Goal: Information Seeking & Learning: Learn about a topic

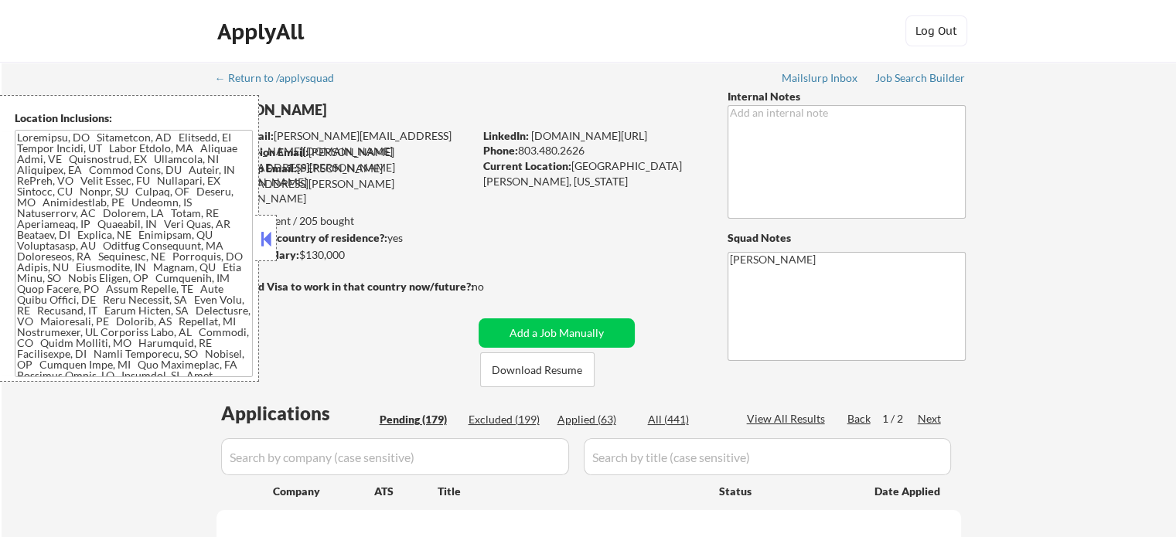
select select ""pending""
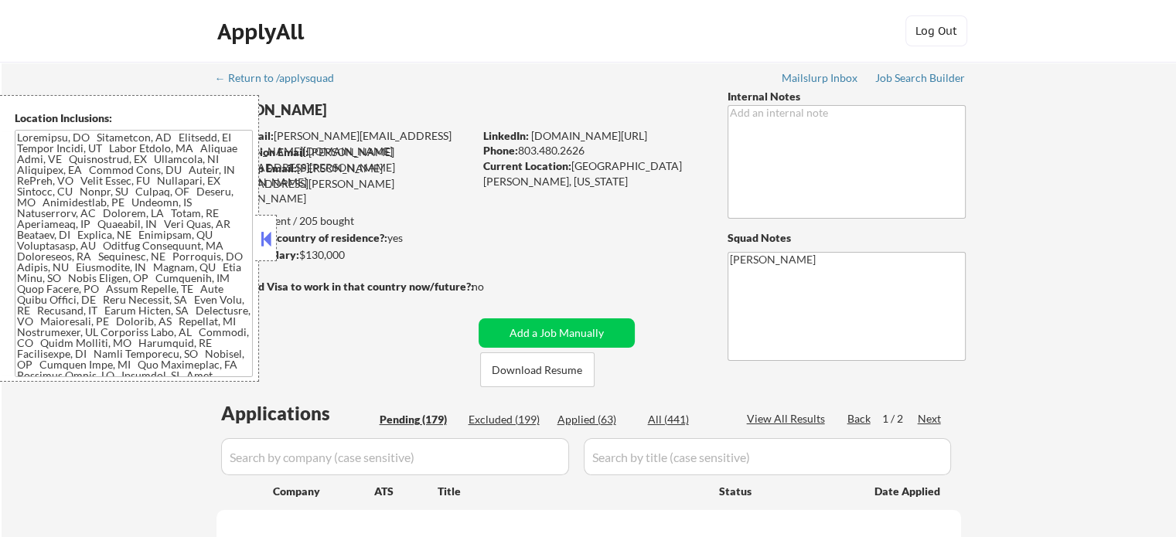
select select ""pending""
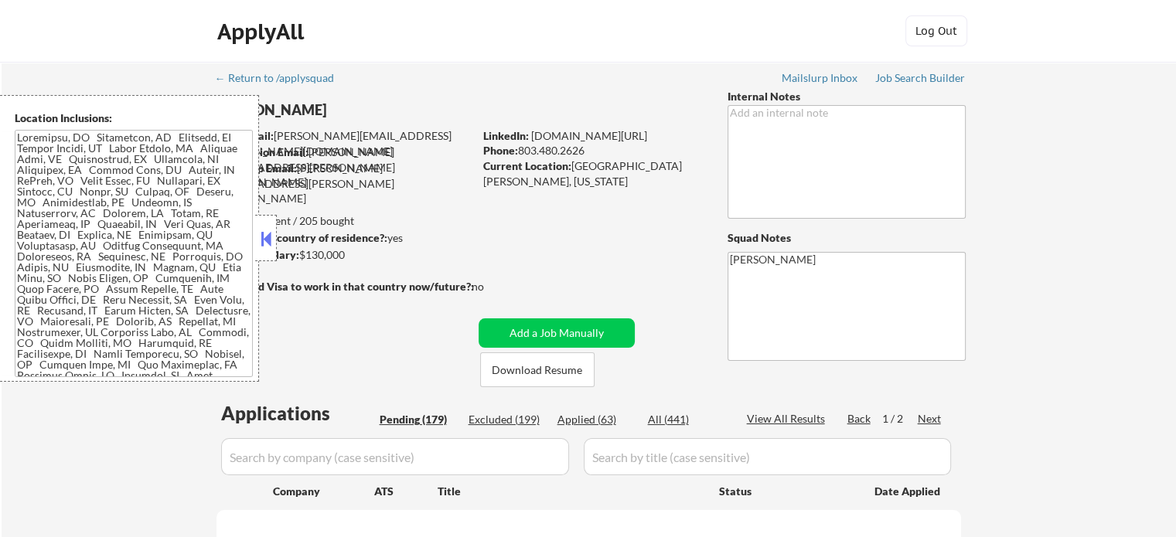
select select ""pending""
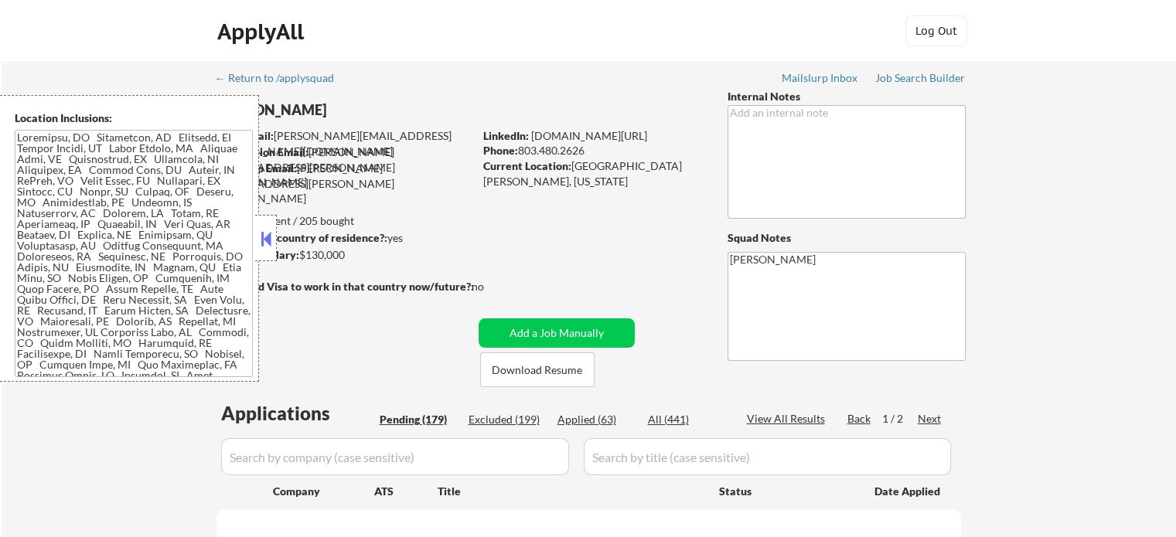
select select ""pending""
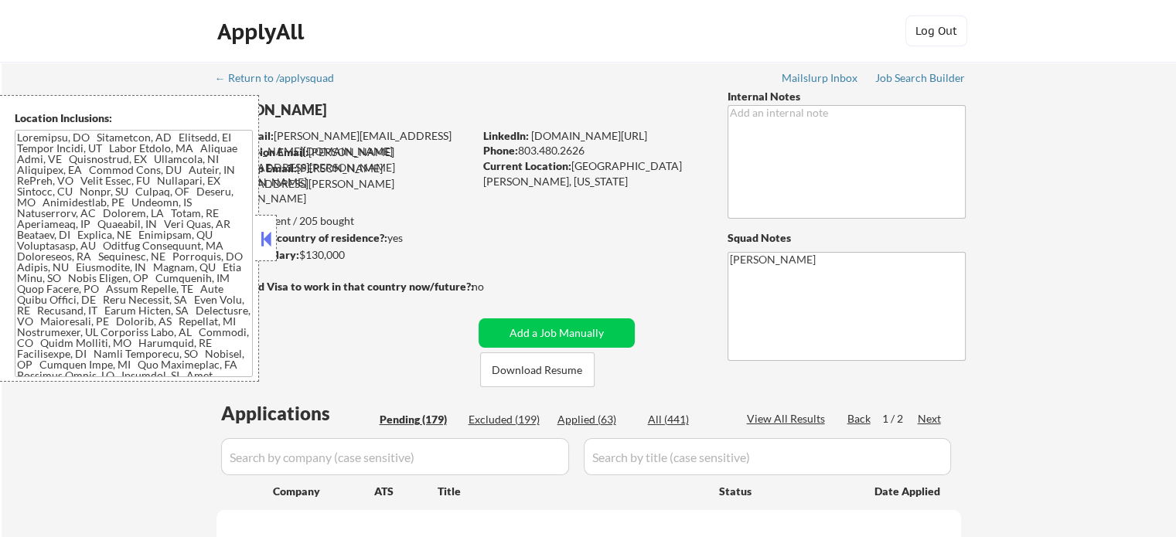
select select ""pending""
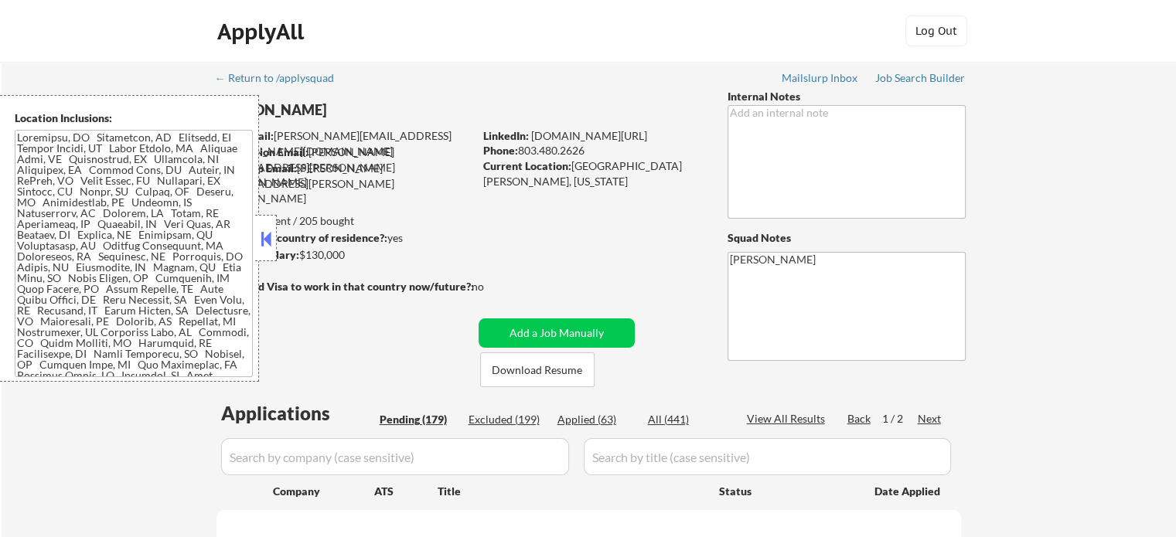
select select ""pending""
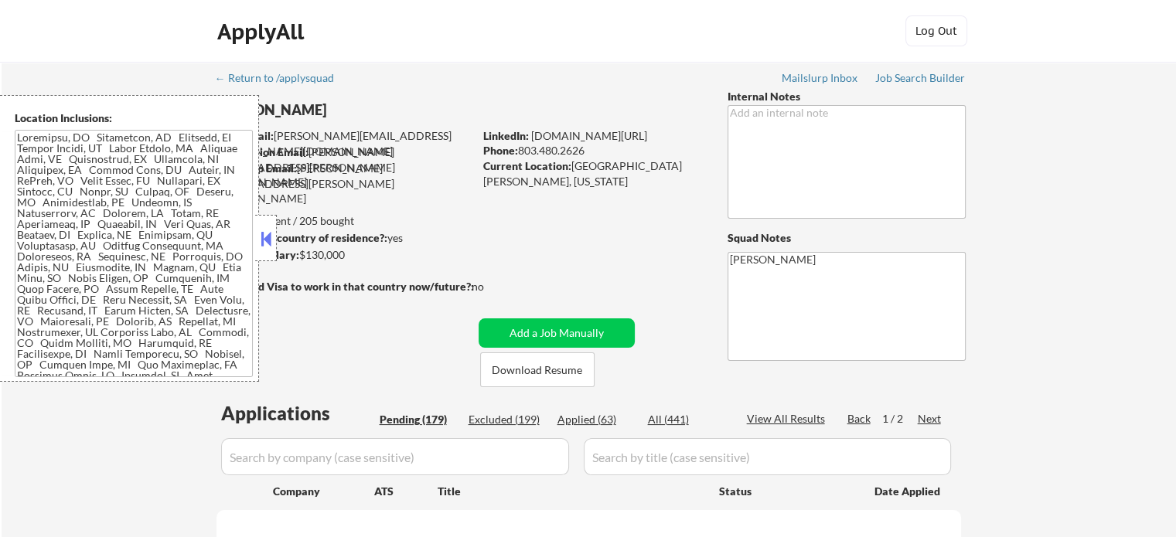
select select ""pending""
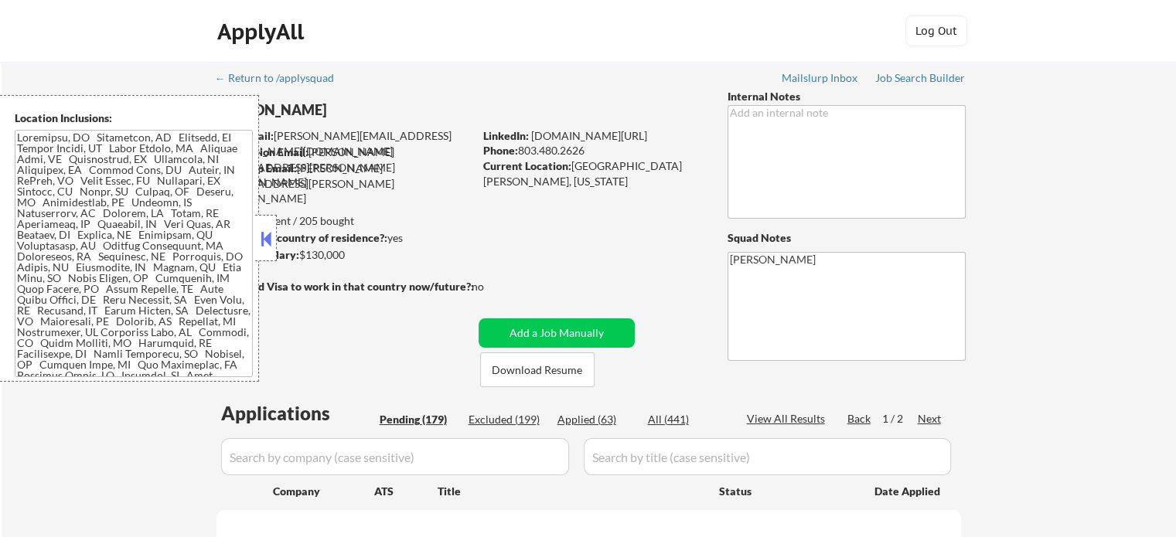
select select ""pending""
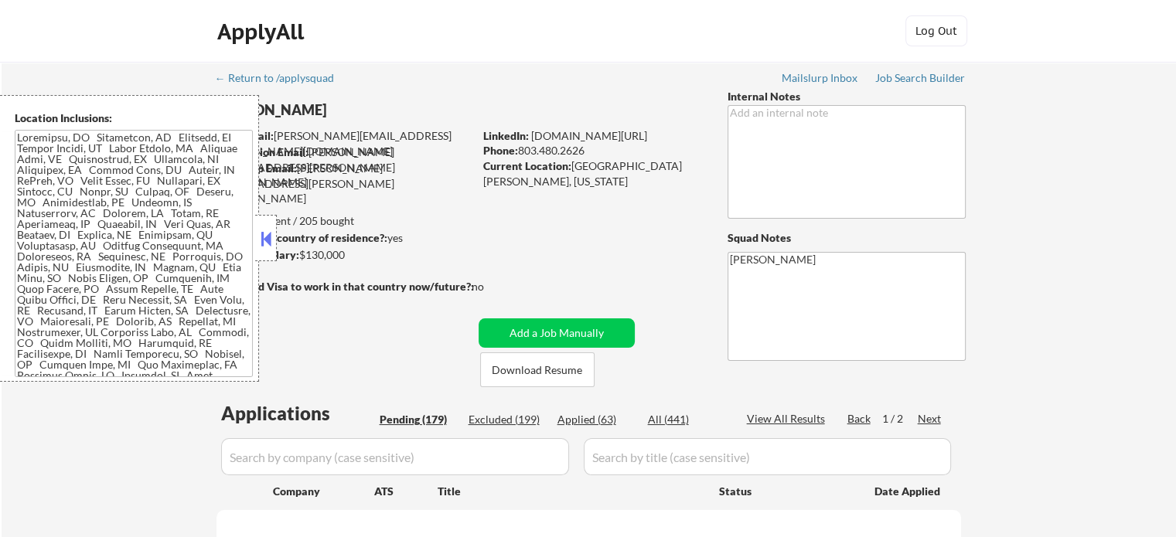
select select ""pending""
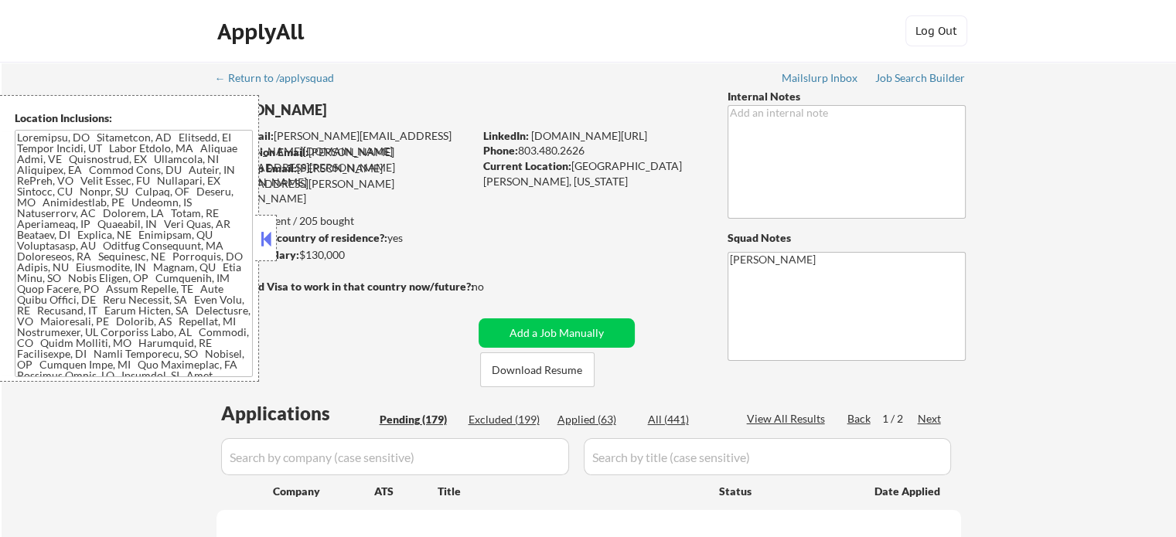
select select ""pending""
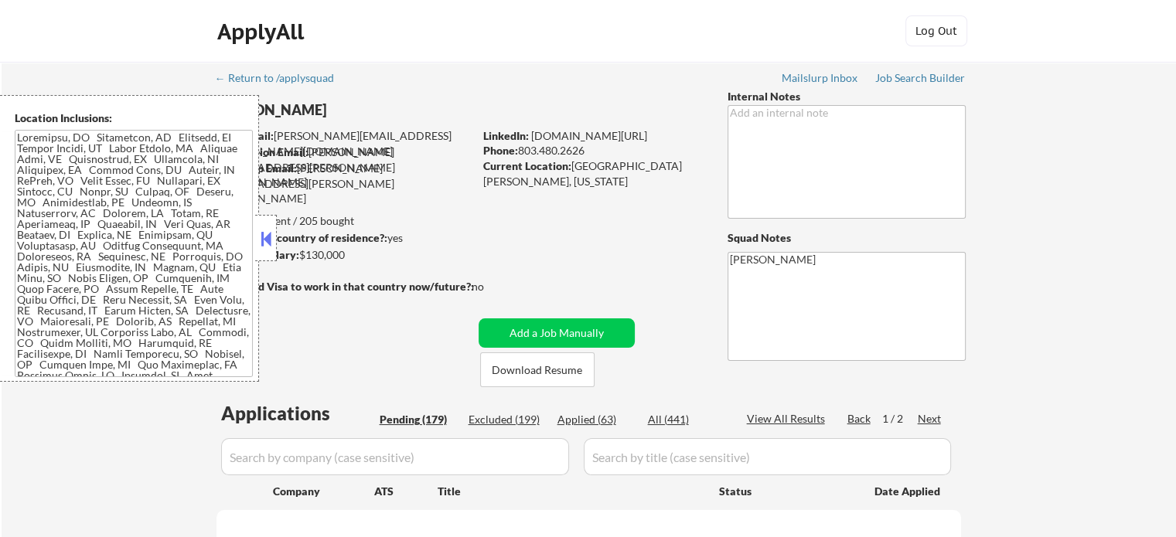
select select ""pending""
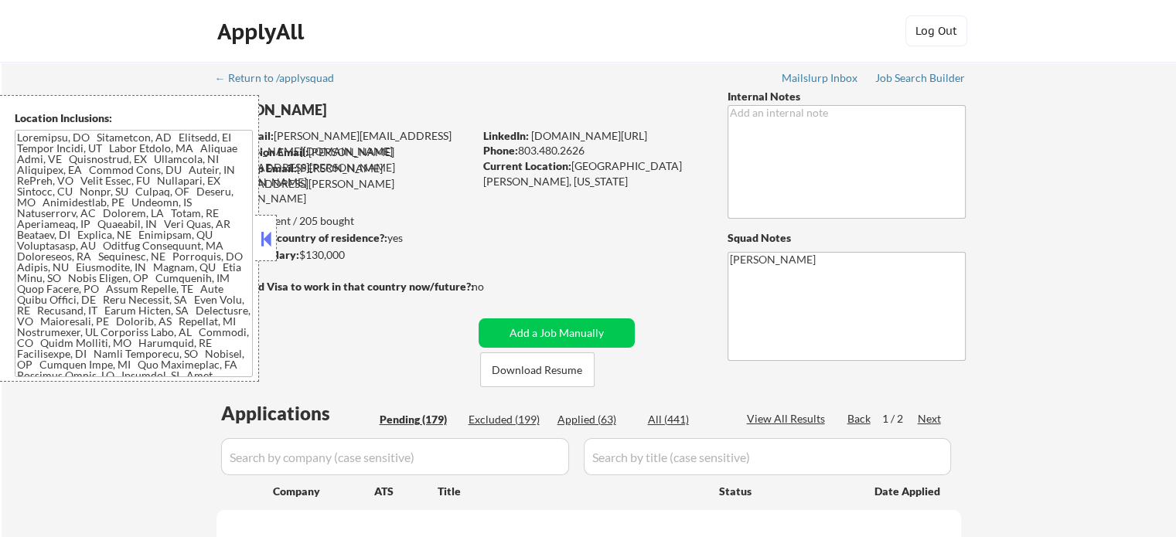
select select ""pending""
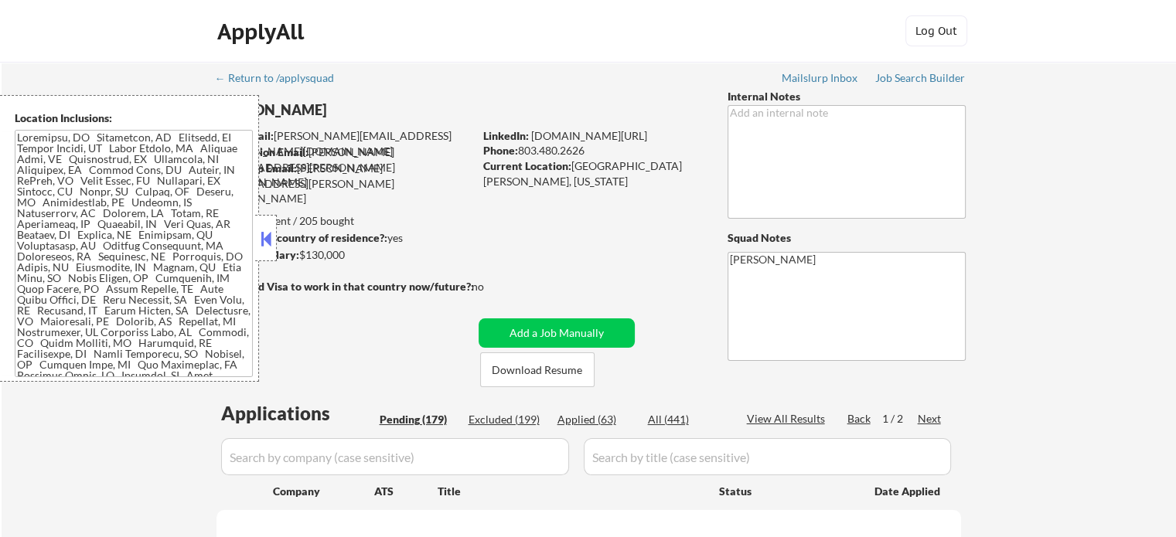
select select ""pending""
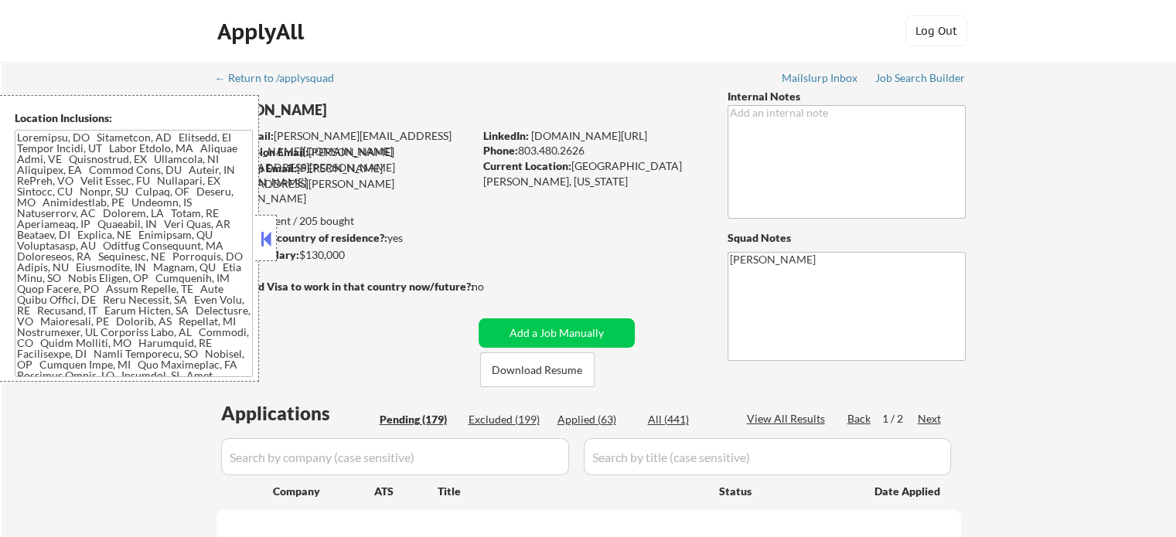
select select ""pending""
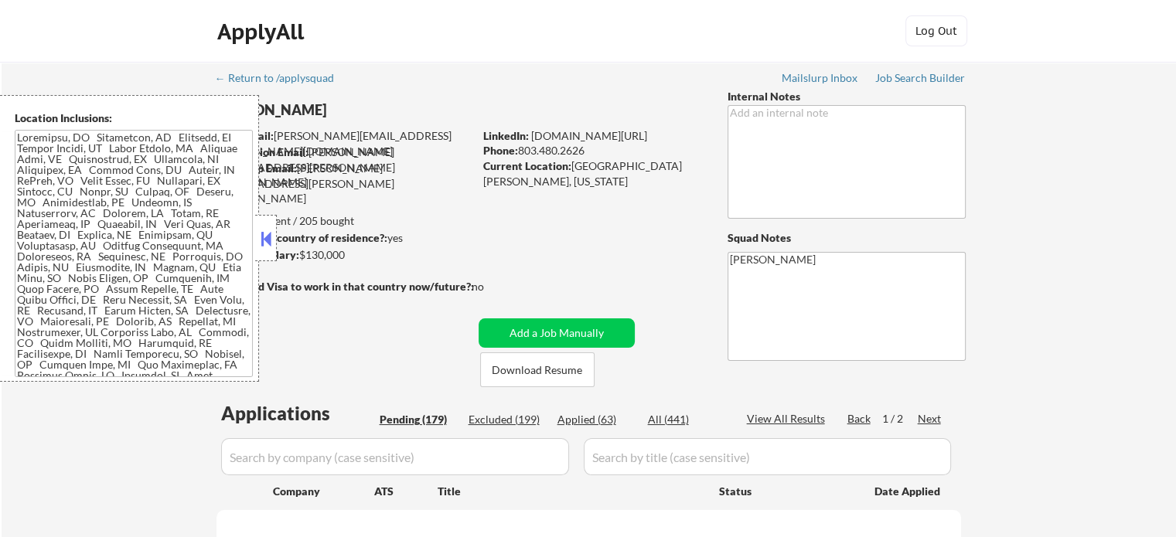
select select ""pending""
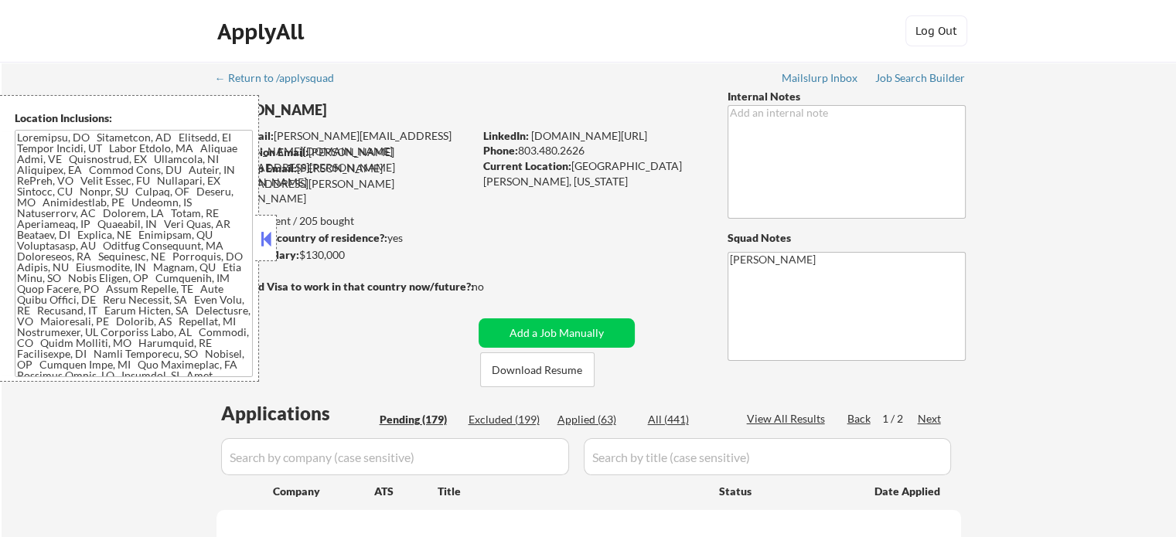
select select ""pending""
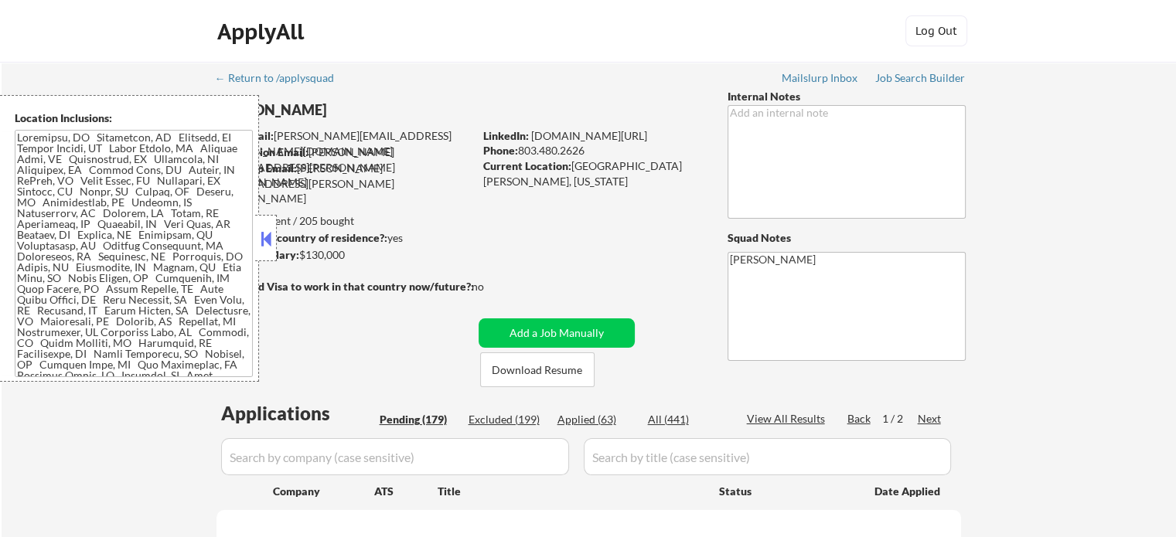
select select ""pending""
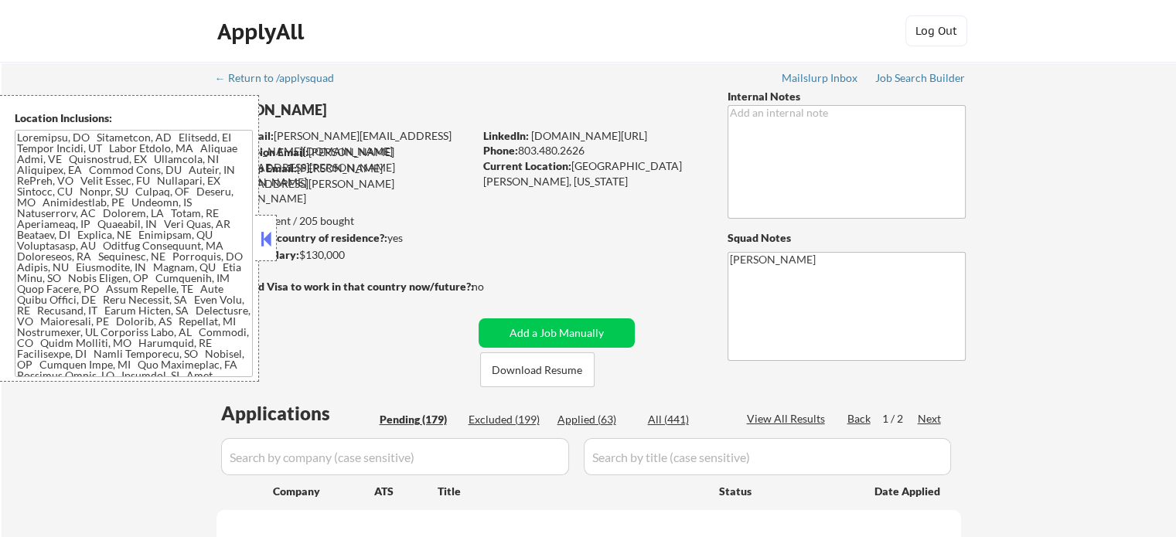
select select ""pending""
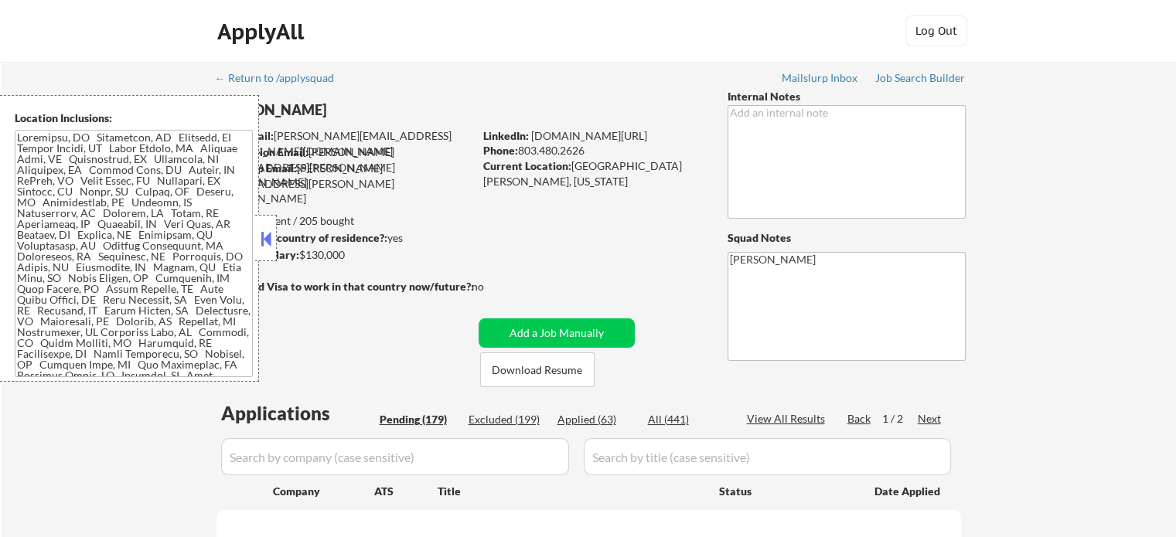
select select ""pending""
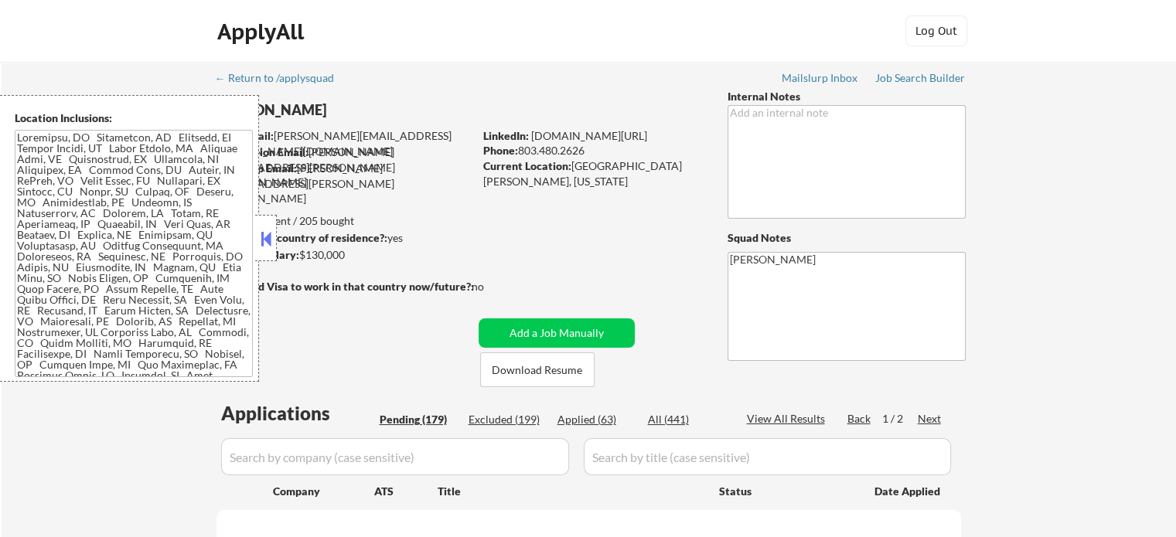
select select ""pending""
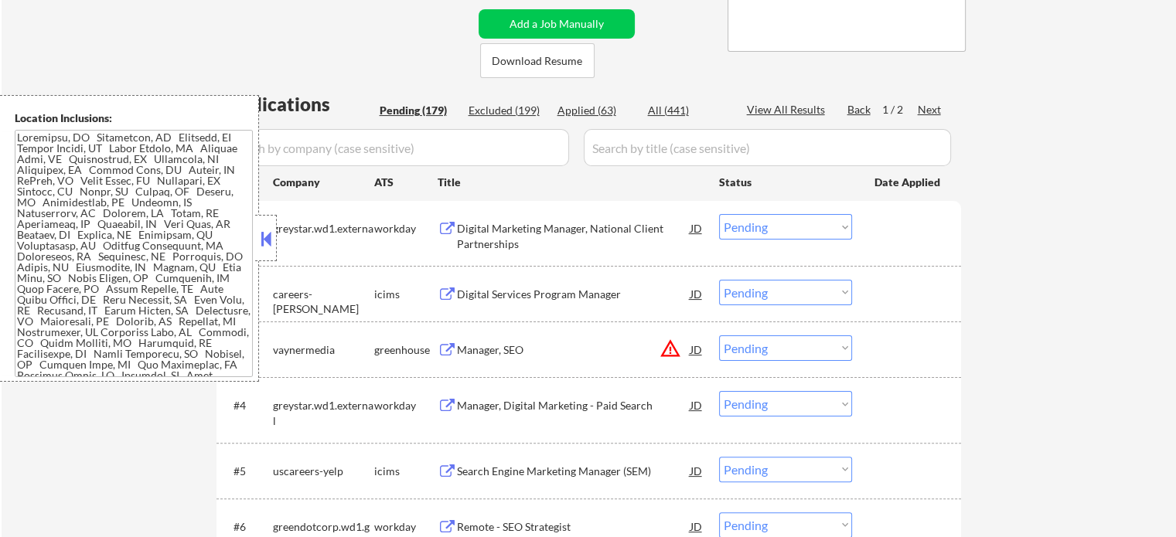
click at [573, 232] on div "Digital Marketing Manager, National Client Partnerships" at bounding box center [573, 236] width 233 height 30
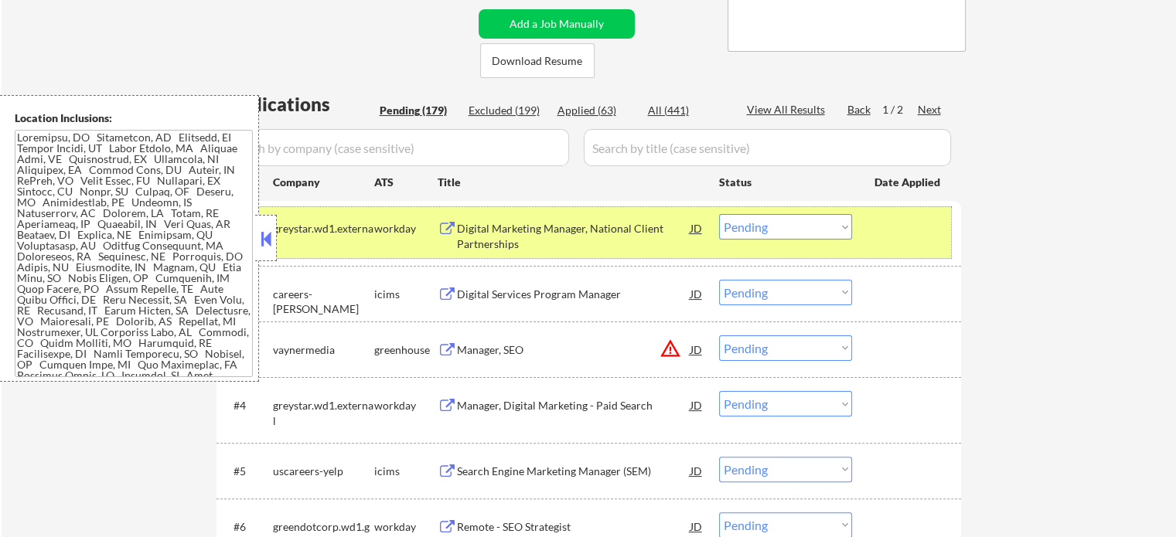
click at [860, 249] on div "#1 greystar.wd1.external workday Digital Marketing Manager, National Client Par…" at bounding box center [586, 232] width 730 height 51
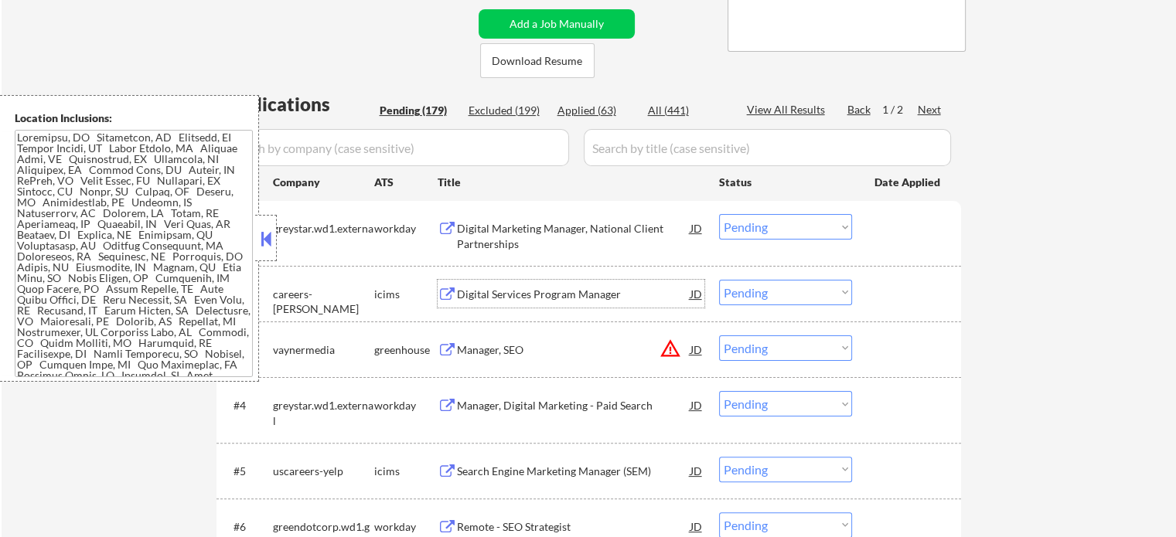
click at [516, 287] on div "Digital Services Program Manager" at bounding box center [573, 294] width 233 height 15
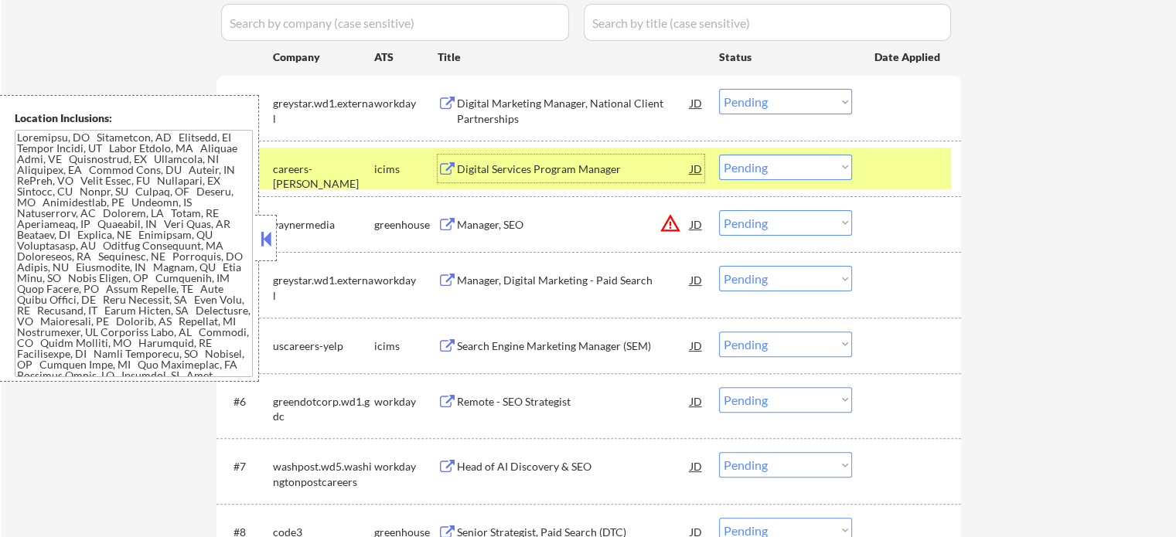
scroll to position [464, 0]
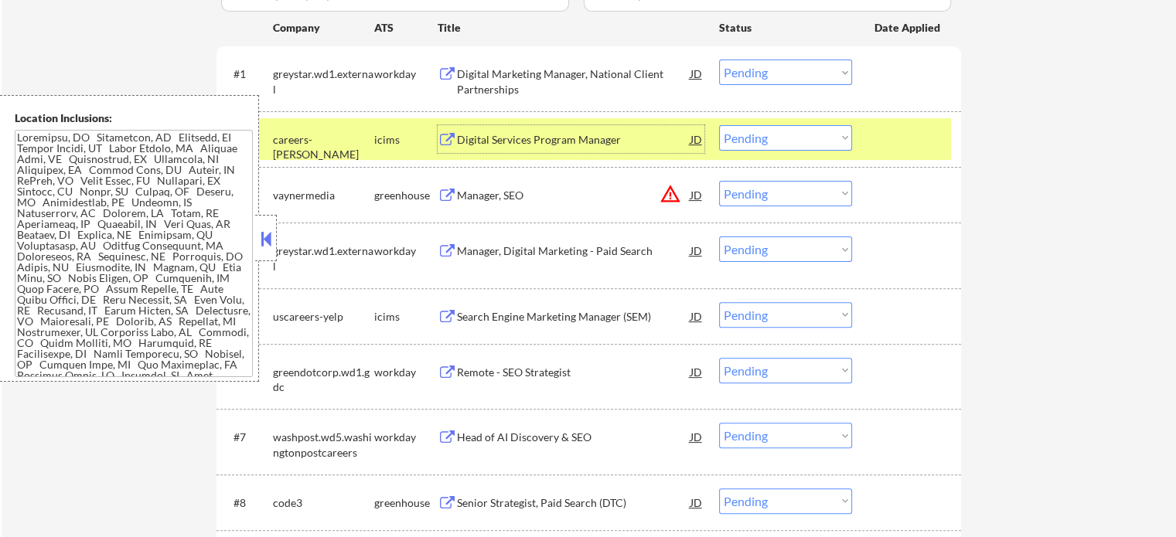
click at [868, 131] on div "#2 careers-[PERSON_NAME] icims Digital Services Program Manager JD Choose an op…" at bounding box center [586, 139] width 730 height 42
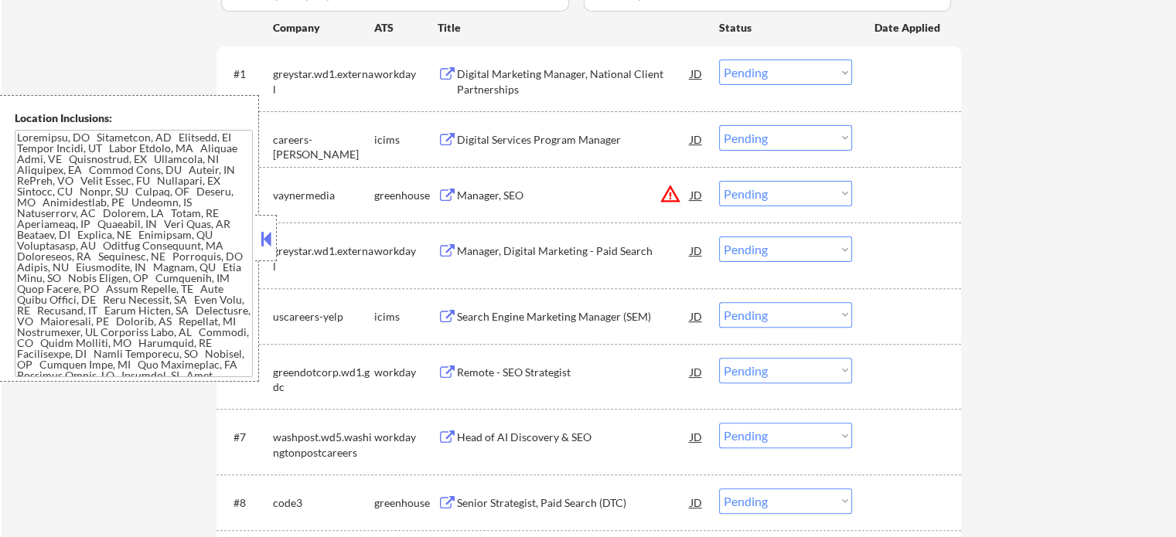
click at [499, 191] on div "Manager, SEO" at bounding box center [573, 195] width 233 height 15
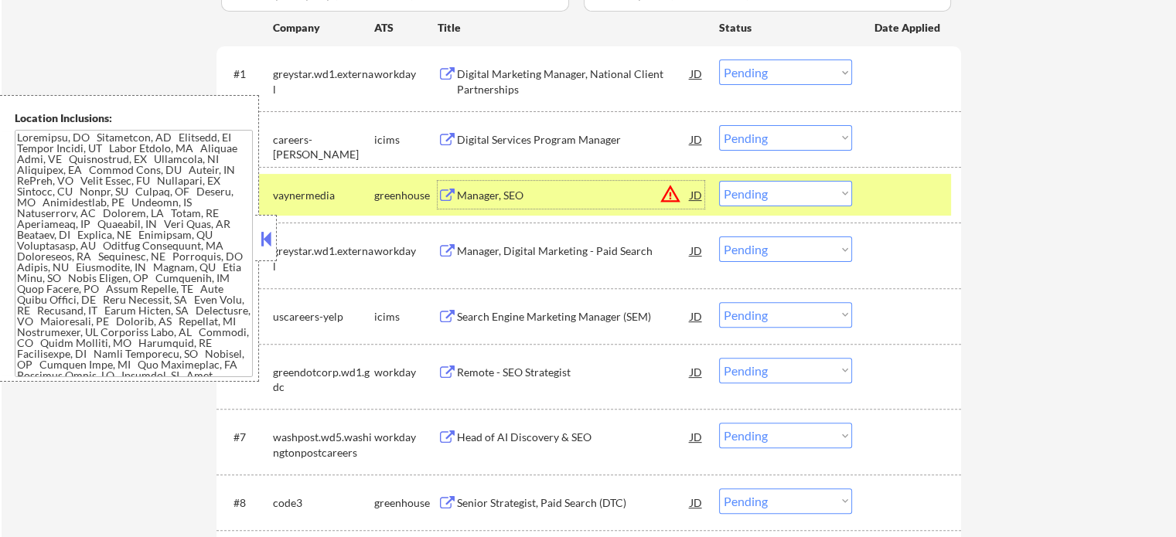
click at [881, 191] on div at bounding box center [908, 195] width 68 height 28
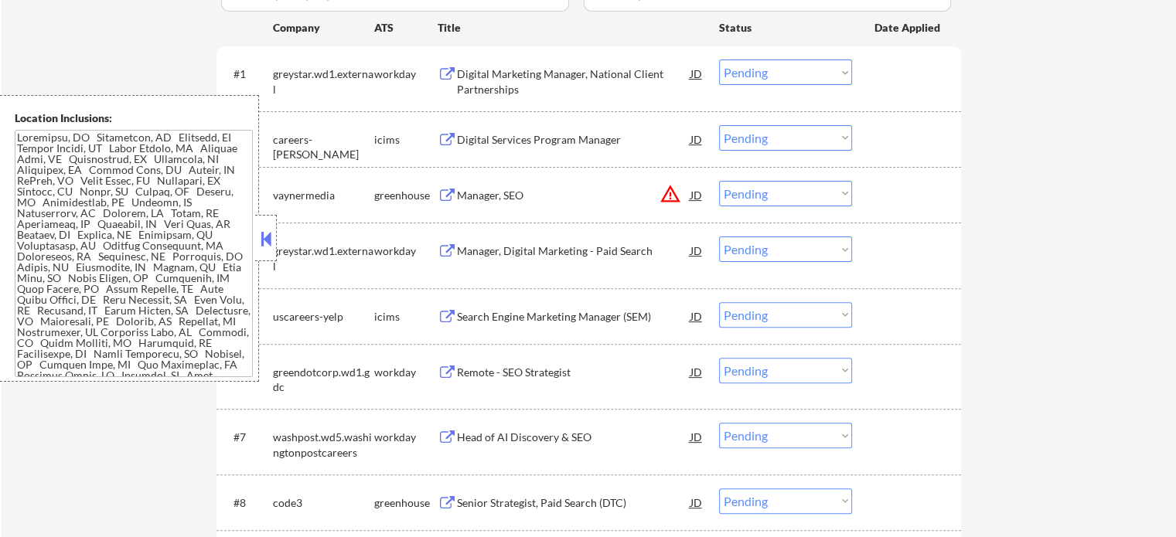
click at [594, 258] on div "Manager, Digital Marketing - Paid Search" at bounding box center [573, 250] width 233 height 15
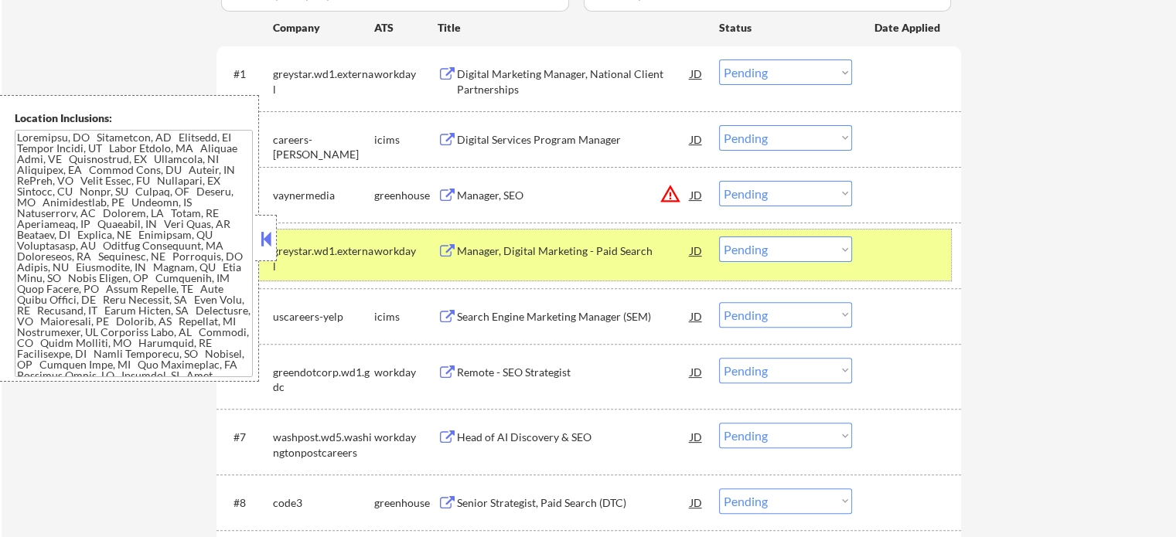
click at [897, 259] on div at bounding box center [908, 251] width 68 height 28
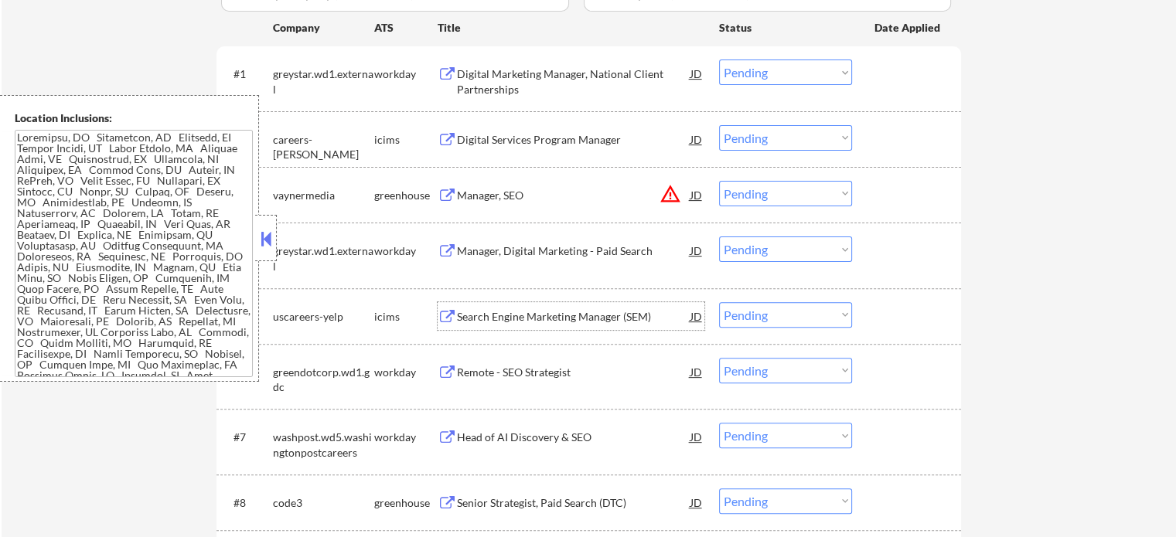
click at [532, 316] on div "Search Engine Marketing Manager (SEM)" at bounding box center [573, 316] width 233 height 15
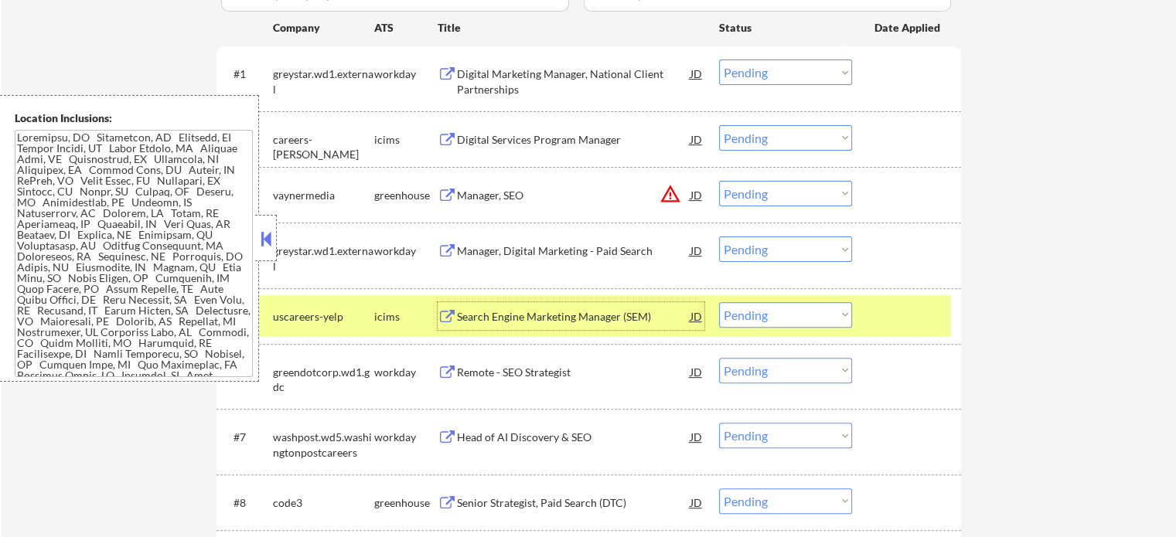
drag, startPoint x: 900, startPoint y: 303, endPoint x: 713, endPoint y: 330, distance: 189.0
click at [897, 305] on div at bounding box center [908, 316] width 68 height 28
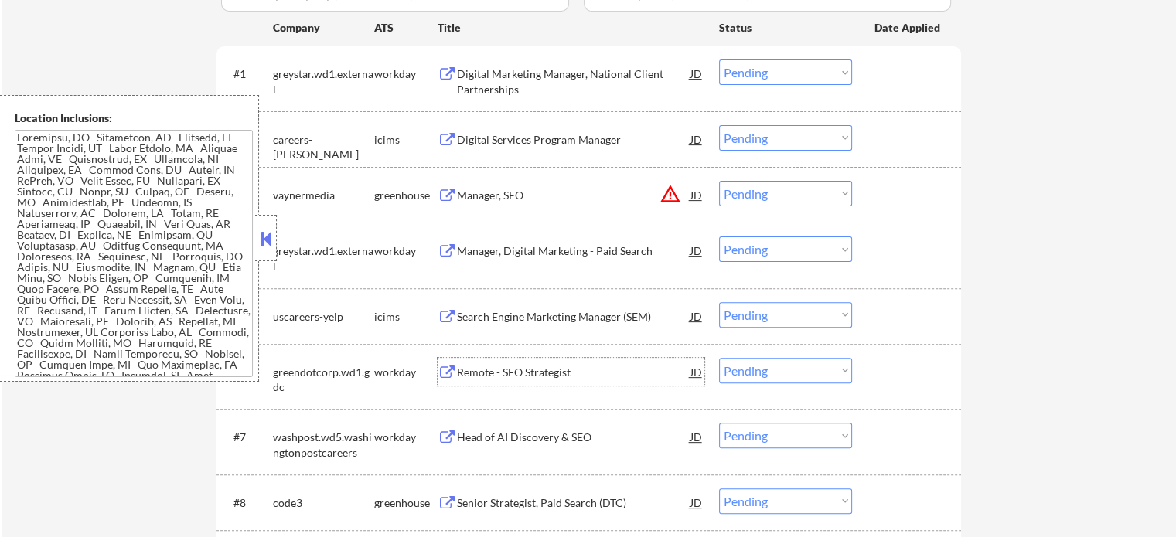
click at [523, 380] on div "Remote - SEO Strategist" at bounding box center [573, 372] width 233 height 28
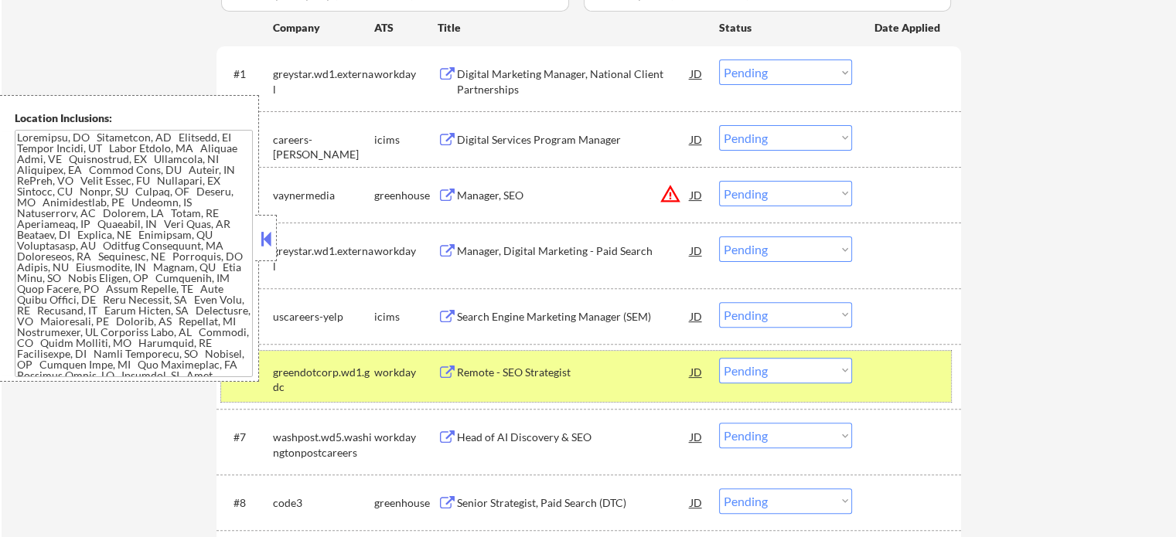
click at [879, 364] on div at bounding box center [908, 372] width 68 height 28
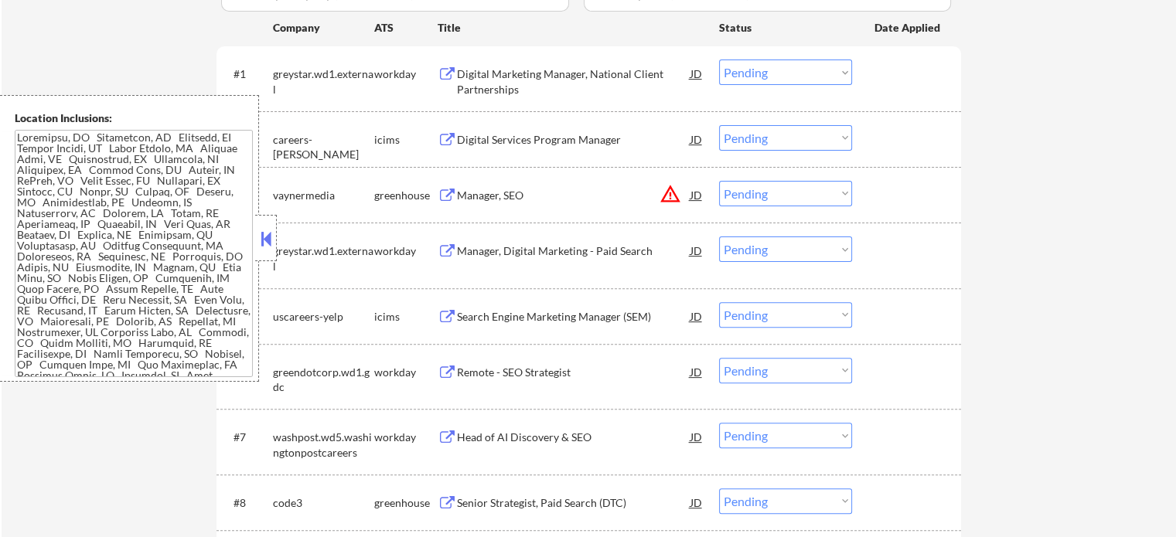
click at [570, 438] on div "Head of AI Discovery & SEO" at bounding box center [573, 437] width 233 height 15
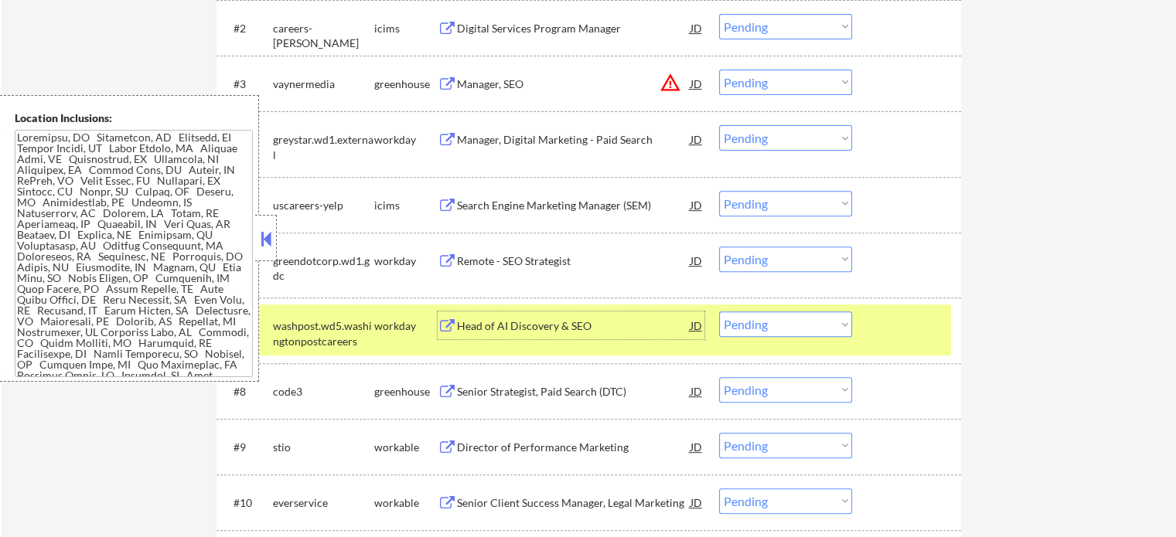
scroll to position [618, 0]
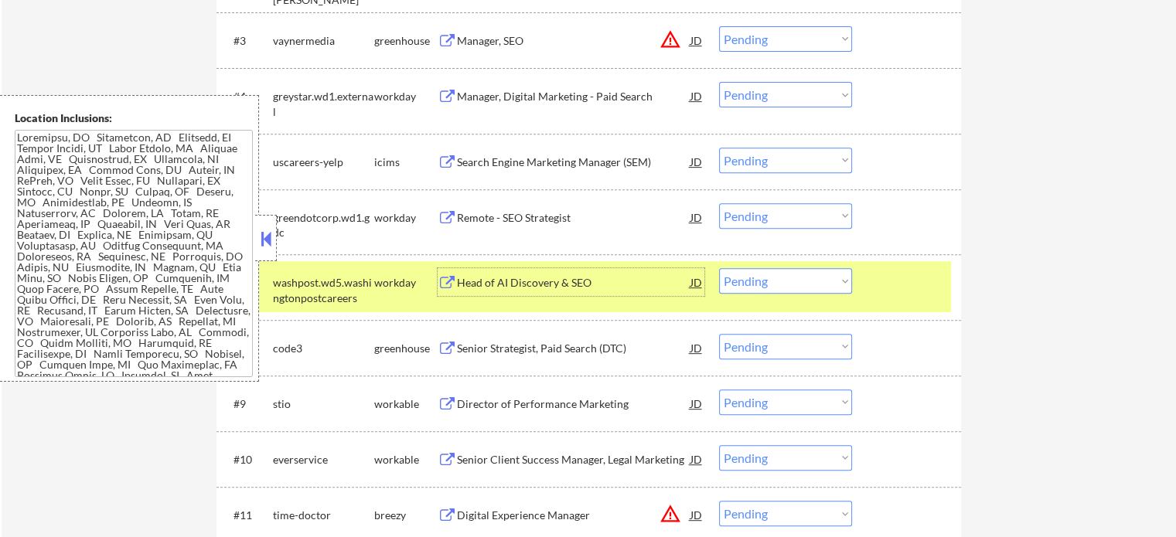
click at [889, 308] on div "#7 washpost.wd5.washingtonpostcareers workday Head of AI Discovery & SEO JD Cho…" at bounding box center [586, 286] width 730 height 51
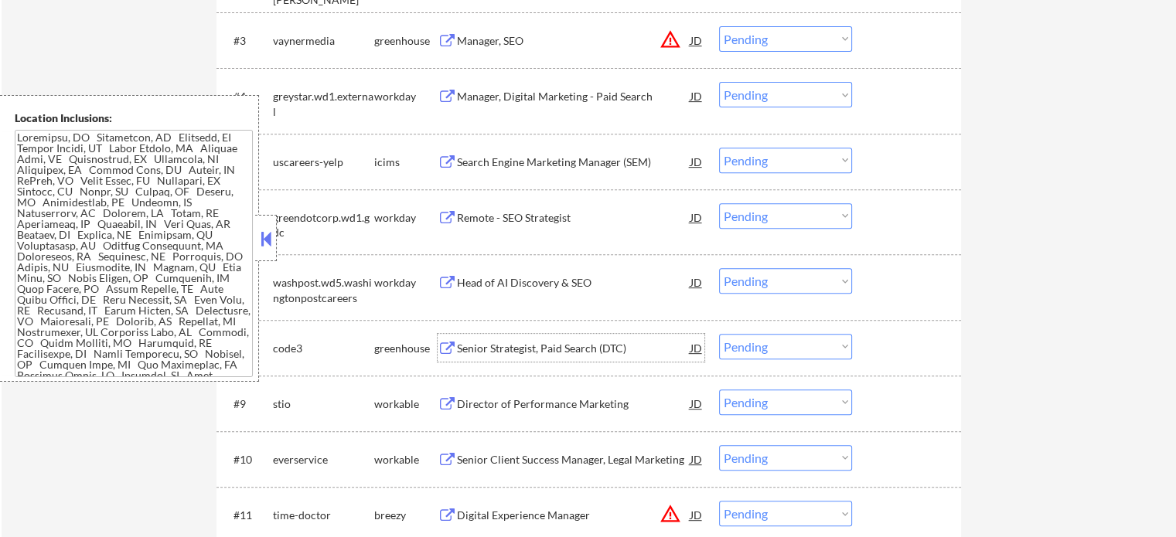
click at [581, 348] on div "Senior Strategist, Paid Search (DTC)" at bounding box center [573, 348] width 233 height 15
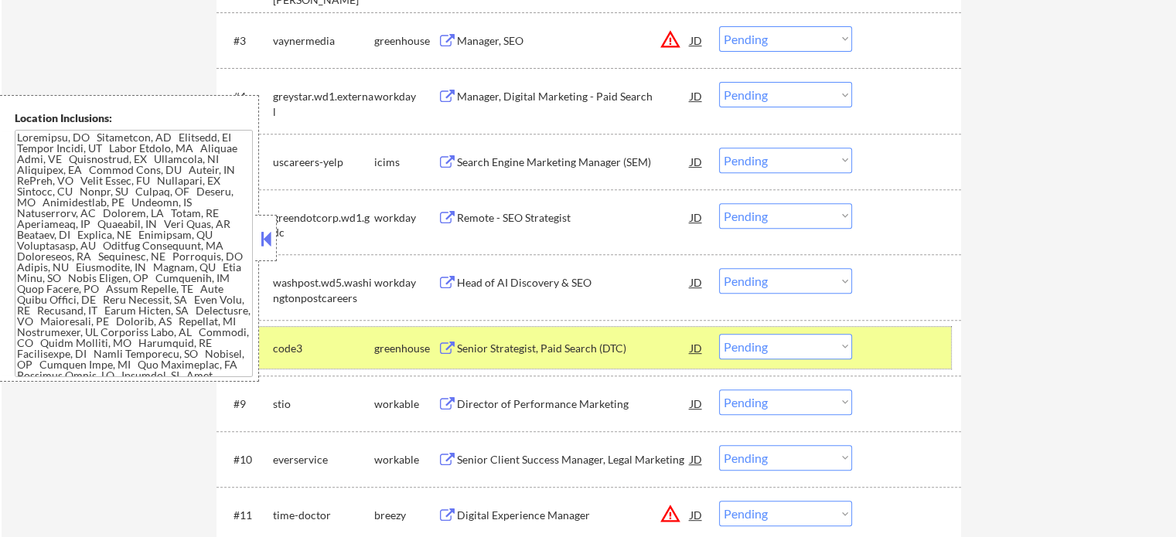
click at [905, 349] on div at bounding box center [908, 348] width 68 height 28
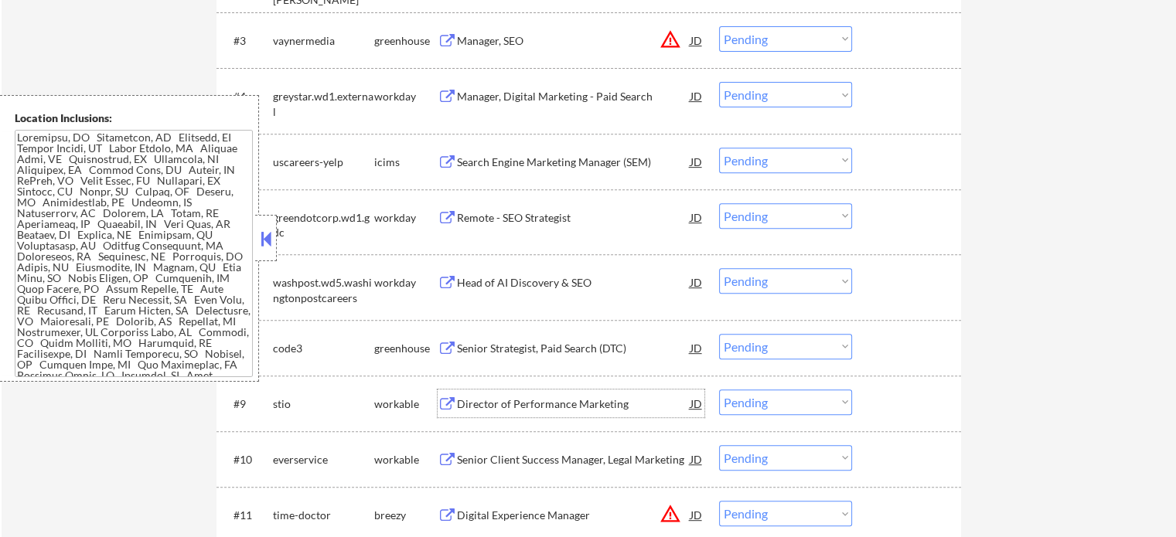
click at [570, 410] on div "Director of Performance Marketing" at bounding box center [573, 404] width 233 height 15
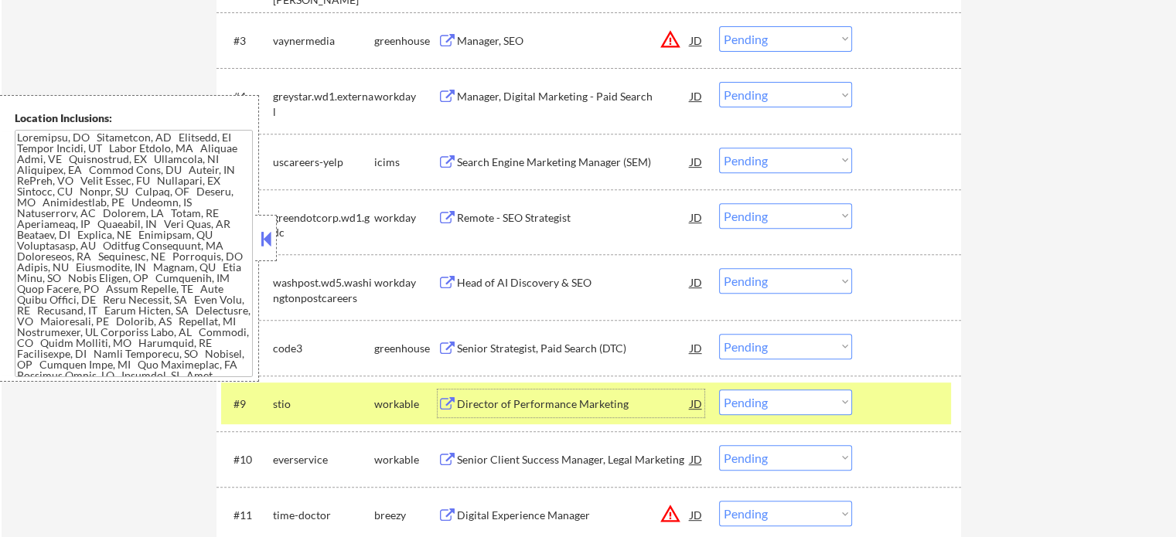
scroll to position [850, 0]
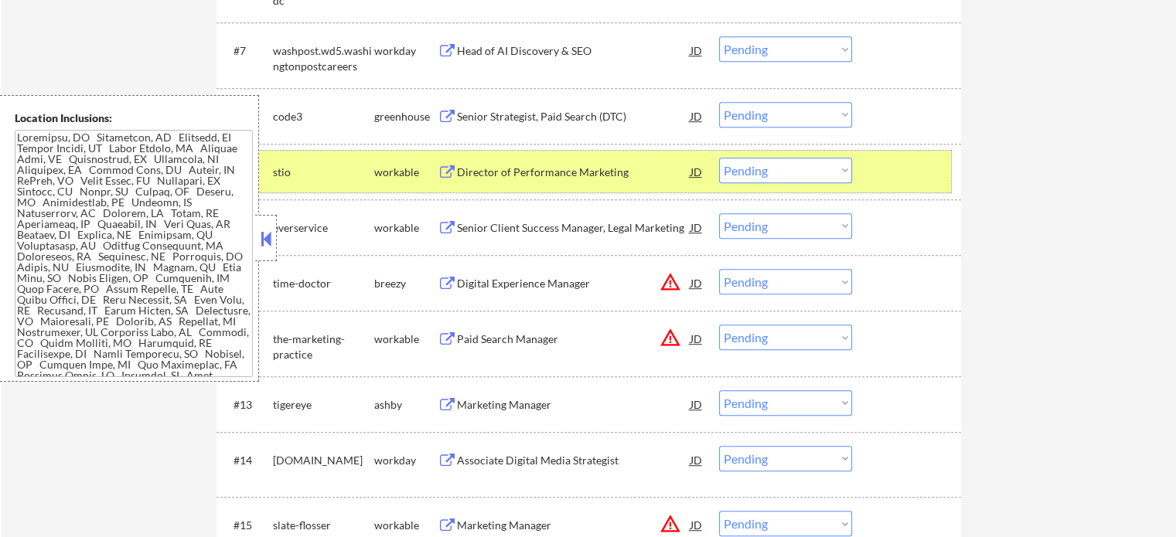
drag, startPoint x: 880, startPoint y: 172, endPoint x: 824, endPoint y: 175, distance: 55.8
click at [880, 172] on div at bounding box center [908, 172] width 68 height 28
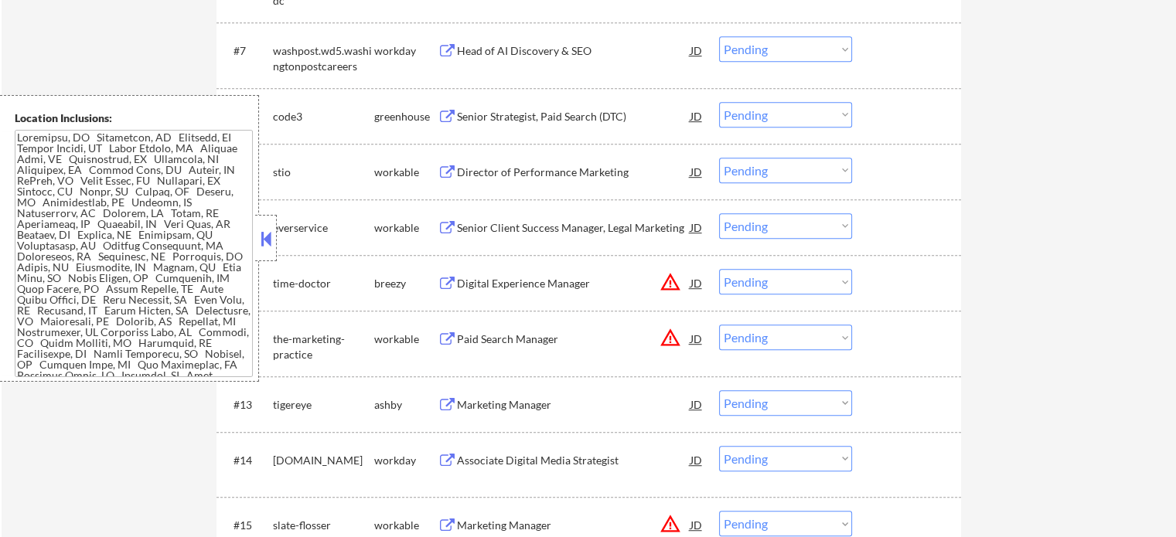
click at [661, 224] on div "Senior Client Success Manager, Legal Marketing" at bounding box center [573, 227] width 233 height 15
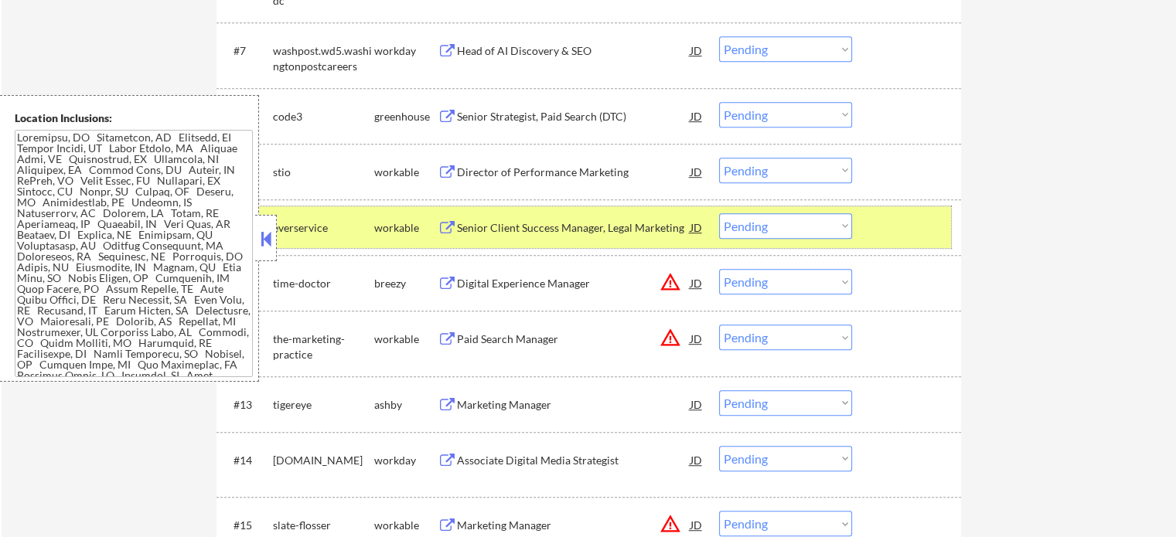
drag, startPoint x: 907, startPoint y: 227, endPoint x: 864, endPoint y: 234, distance: 43.8
click at [907, 226] on div at bounding box center [908, 227] width 68 height 28
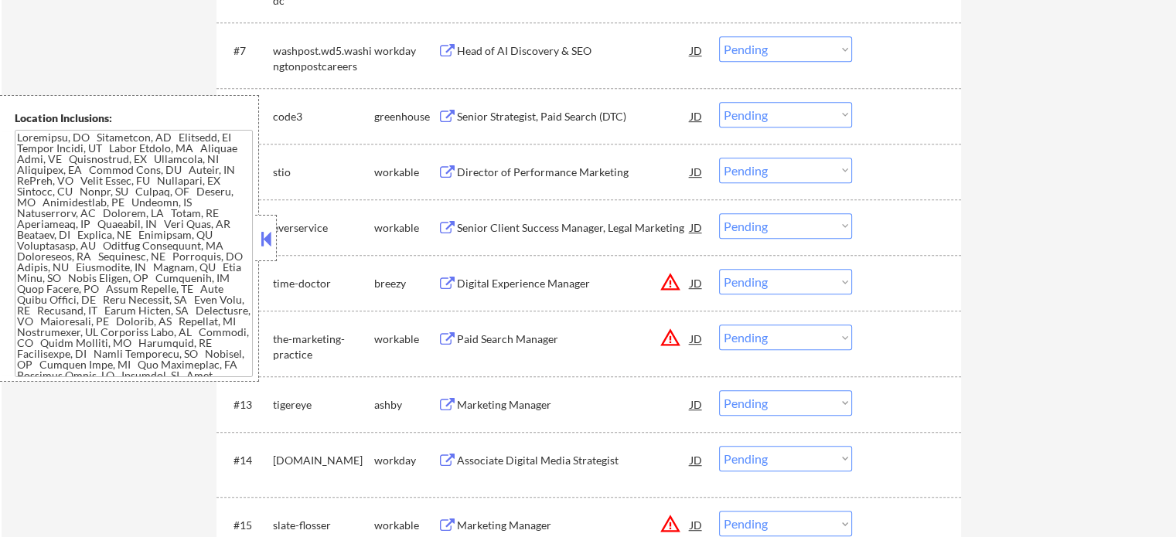
click at [533, 294] on div "Digital Experience Manager" at bounding box center [573, 283] width 233 height 28
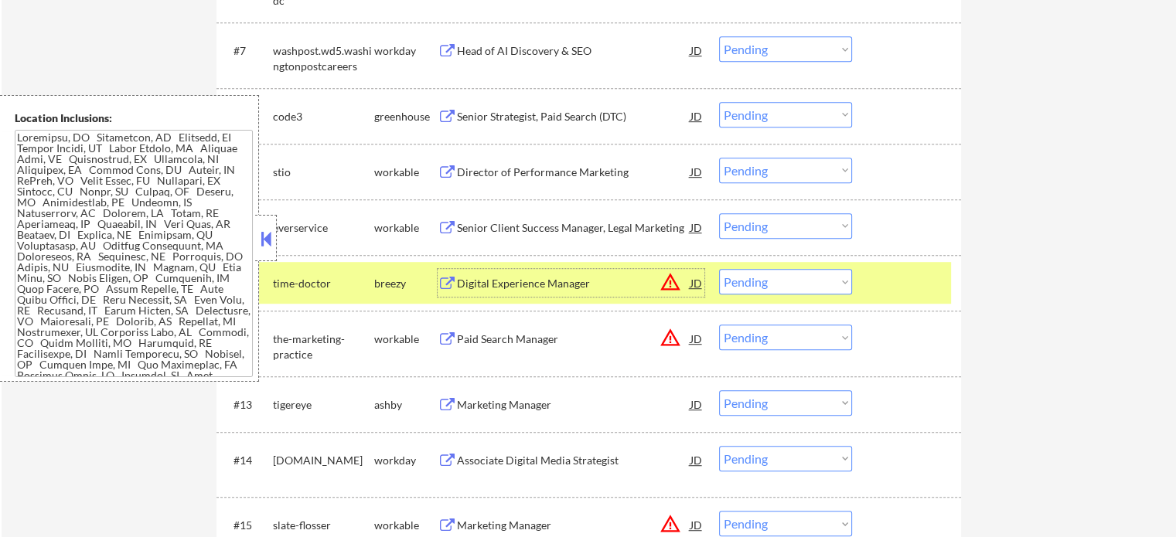
click at [912, 284] on div at bounding box center [908, 283] width 68 height 28
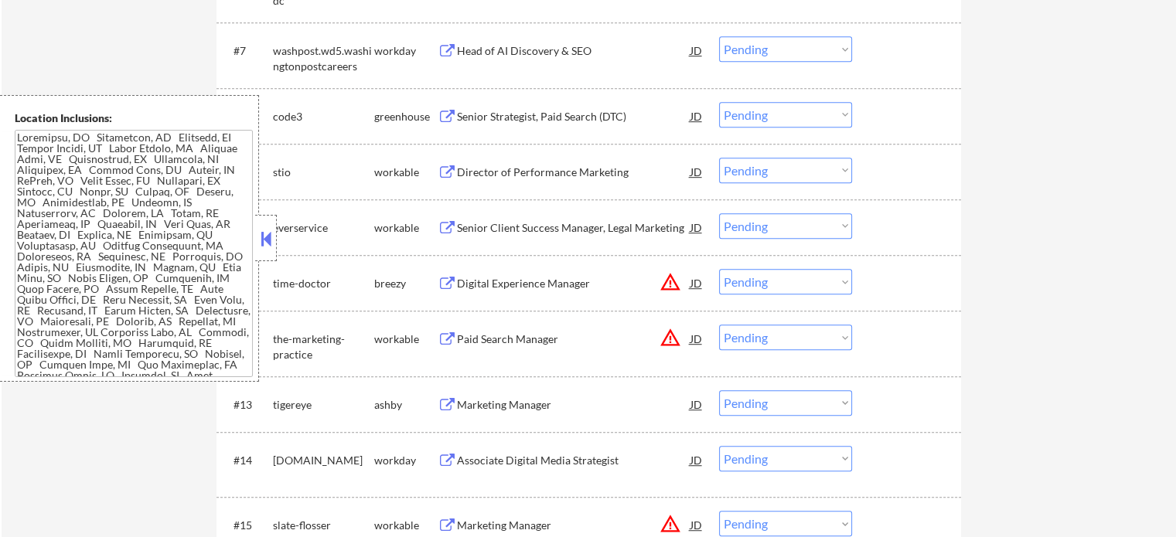
click at [558, 335] on div "Paid Search Manager" at bounding box center [573, 339] width 233 height 15
